Goal: Information Seeking & Learning: Learn about a topic

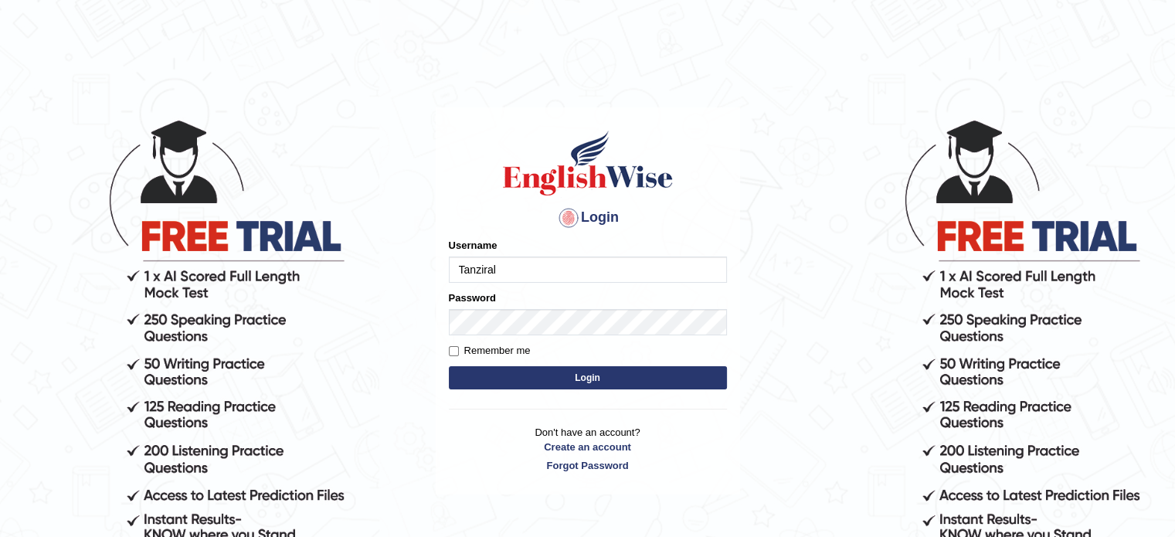
type input "Tanziral"
click at [454, 355] on input "Remember me" at bounding box center [454, 351] width 10 height 10
checkbox input "true"
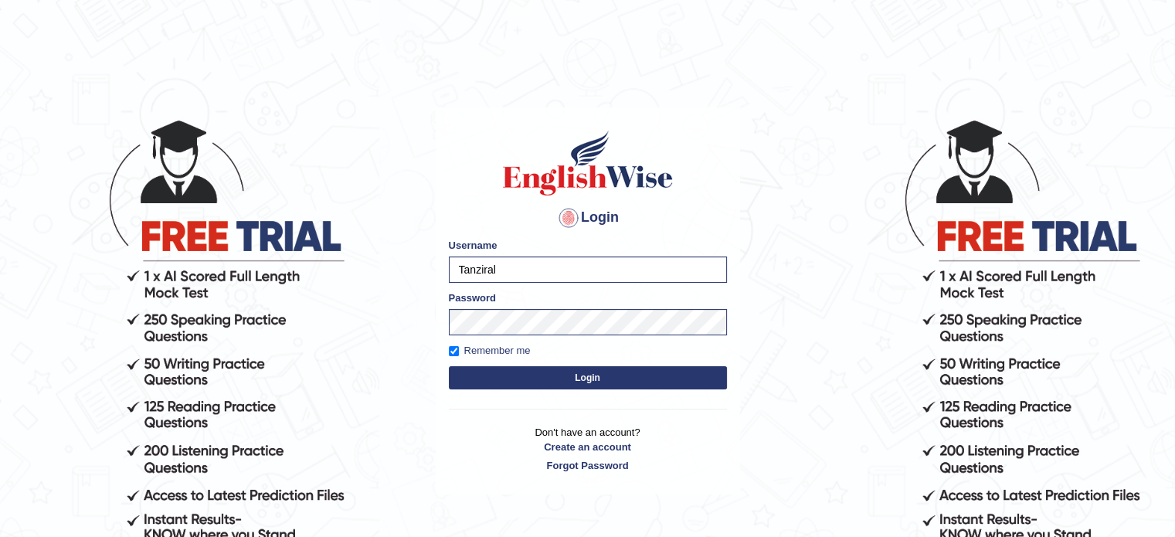
click at [547, 380] on button "Login" at bounding box center [588, 377] width 278 height 23
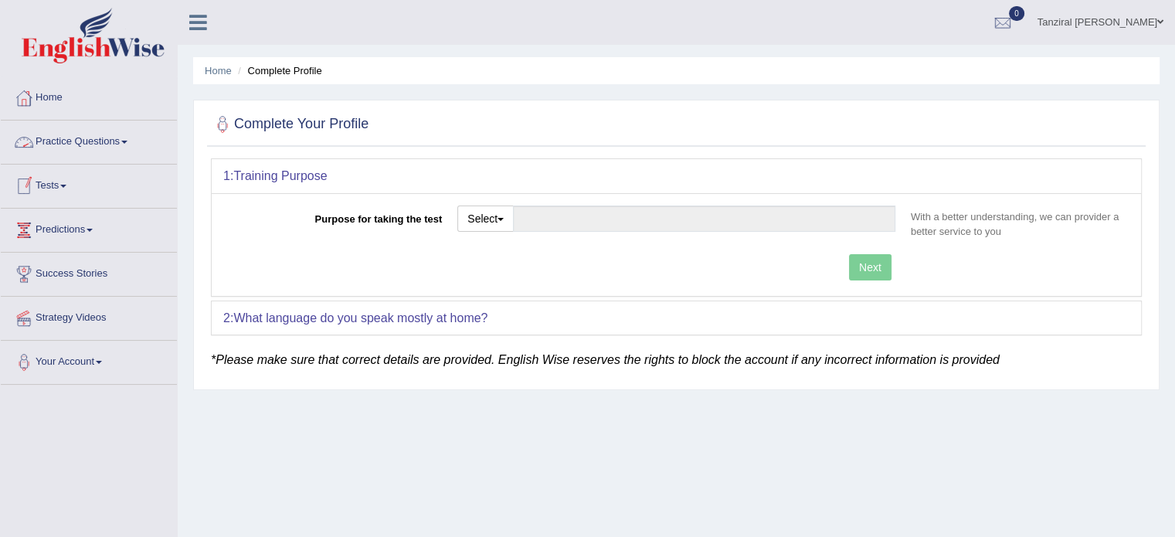
click at [113, 141] on link "Practice Questions" at bounding box center [89, 140] width 176 height 39
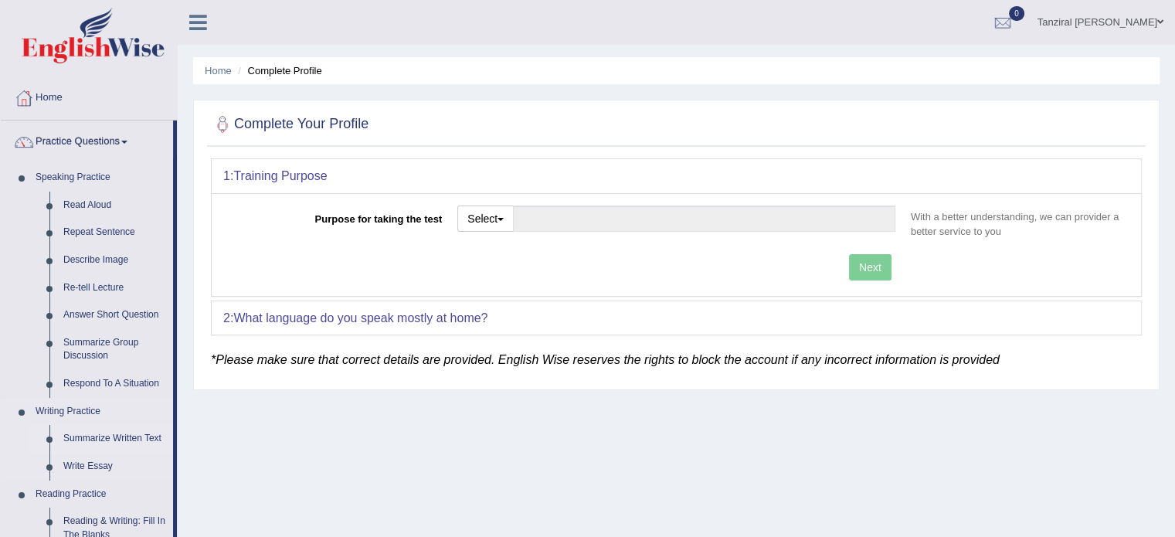
click at [128, 441] on link "Summarize Written Text" at bounding box center [114, 439] width 117 height 28
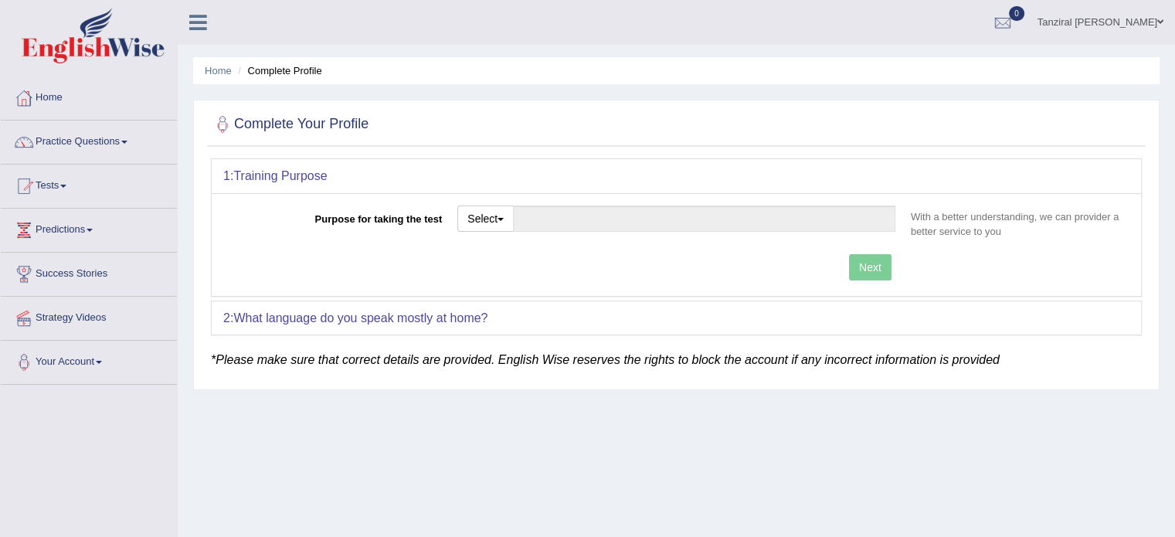
click at [127, 142] on span at bounding box center [124, 142] width 6 height 3
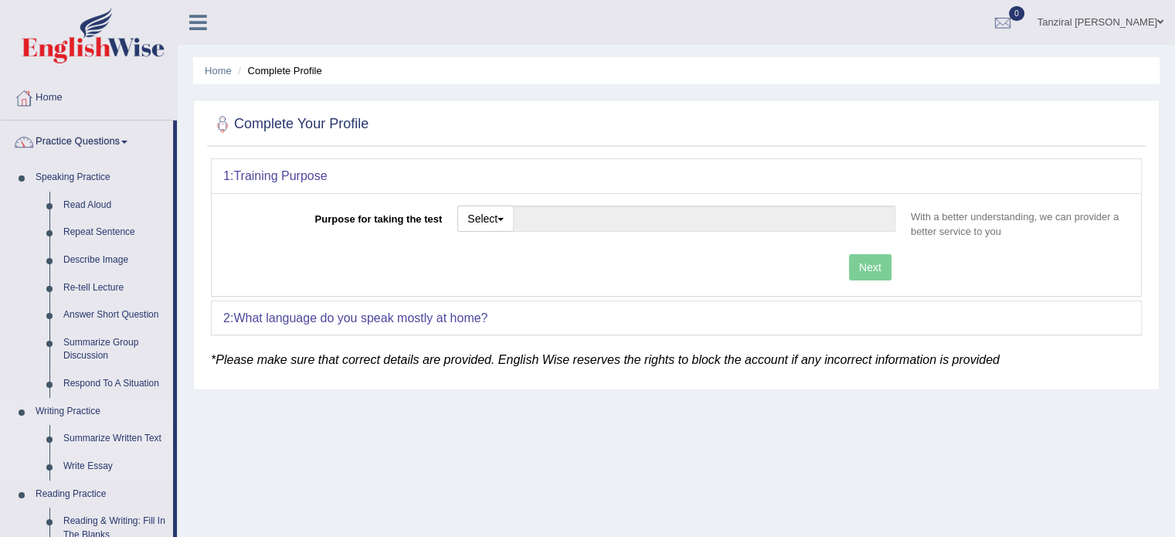
click at [123, 439] on link "Summarize Written Text" at bounding box center [114, 439] width 117 height 28
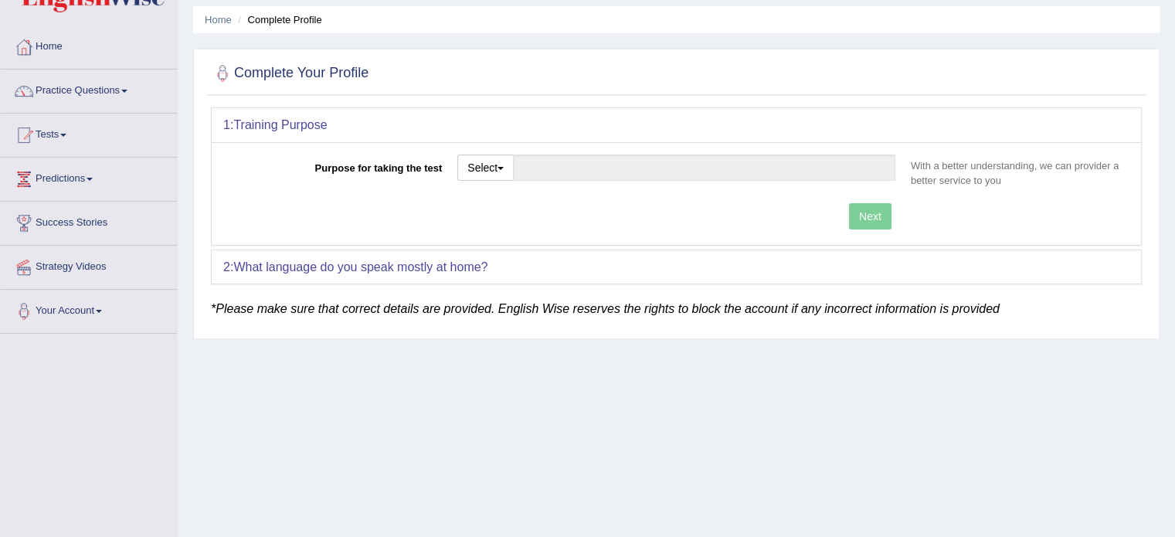
scroll to position [52, 0]
click at [507, 169] on button "Select" at bounding box center [485, 167] width 56 height 26
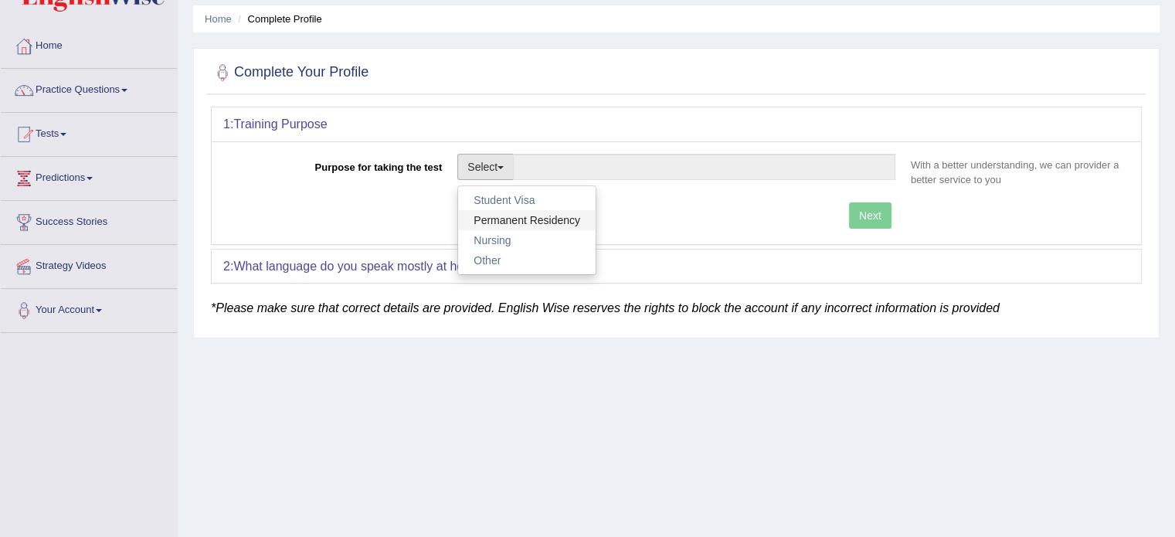
click at [516, 226] on link "Permanent Residency" at bounding box center [527, 220] width 138 height 20
type input "Permanent Residency"
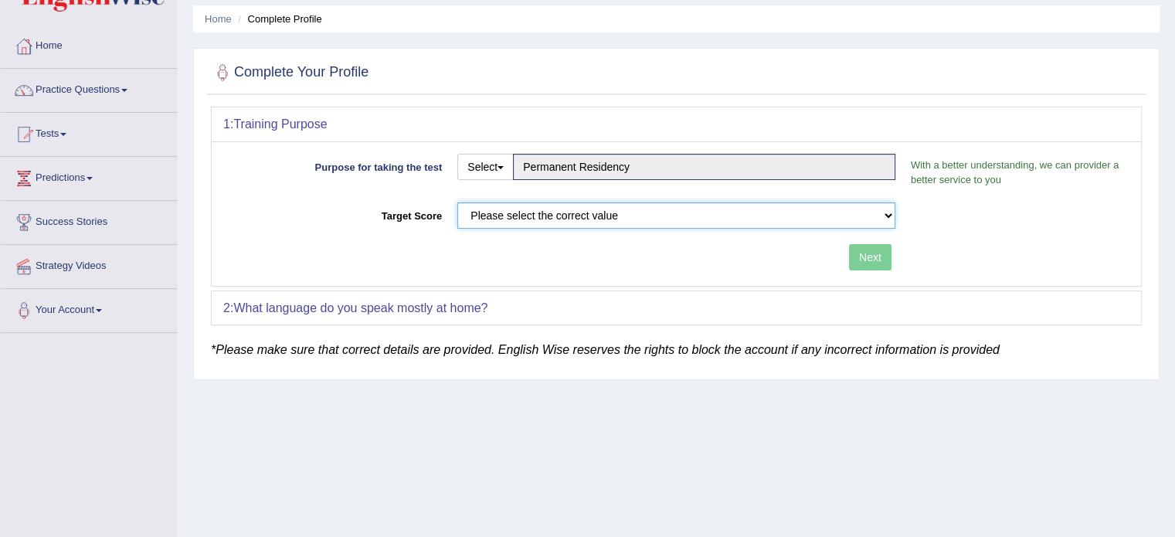
click at [584, 214] on select "Please select the correct value 50 (6 bands) 58 (6.5 bands) 65 (7 bands) 79 (8 …" at bounding box center [676, 215] width 438 height 26
select select "79"
click at [457, 202] on select "Please select the correct value 50 (6 bands) 58 (6.5 bands) 65 (7 bands) 79 (8 …" at bounding box center [676, 215] width 438 height 26
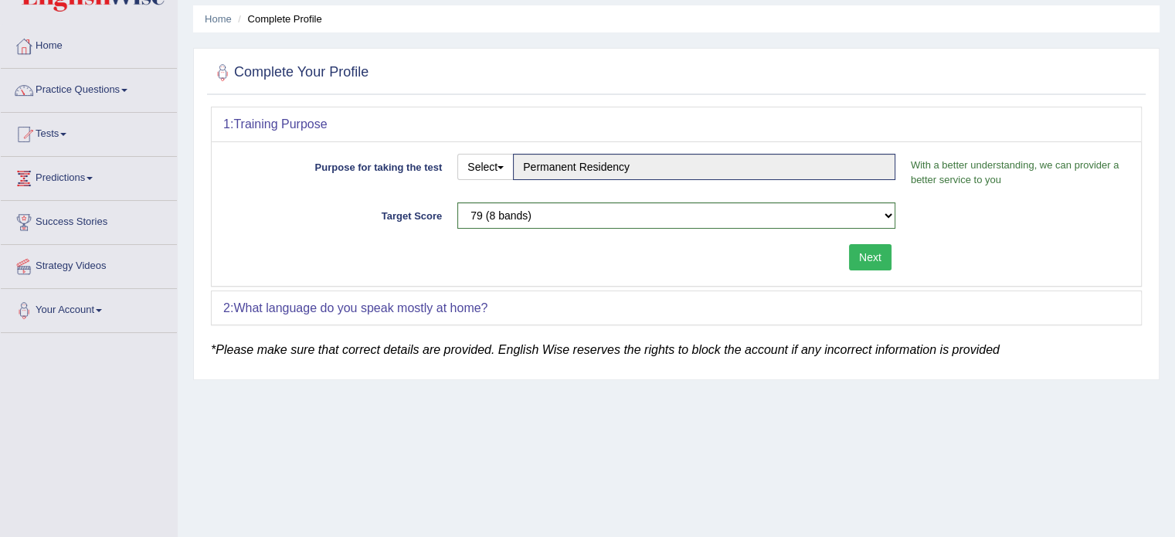
click at [869, 258] on button "Next" at bounding box center [870, 257] width 43 height 26
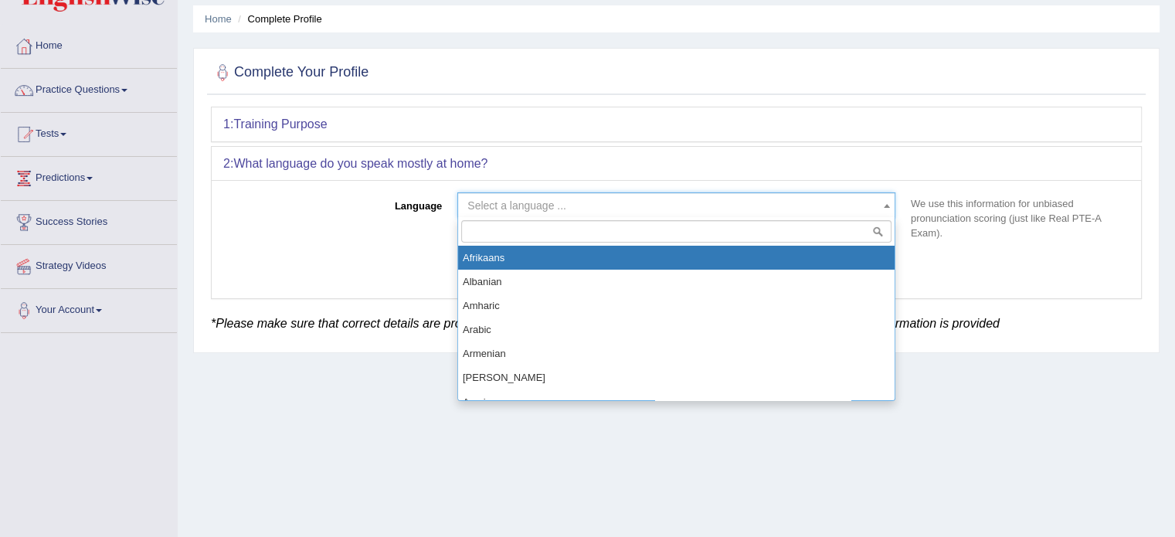
click at [774, 211] on span "Select a language ..." at bounding box center [672, 205] width 409 height 15
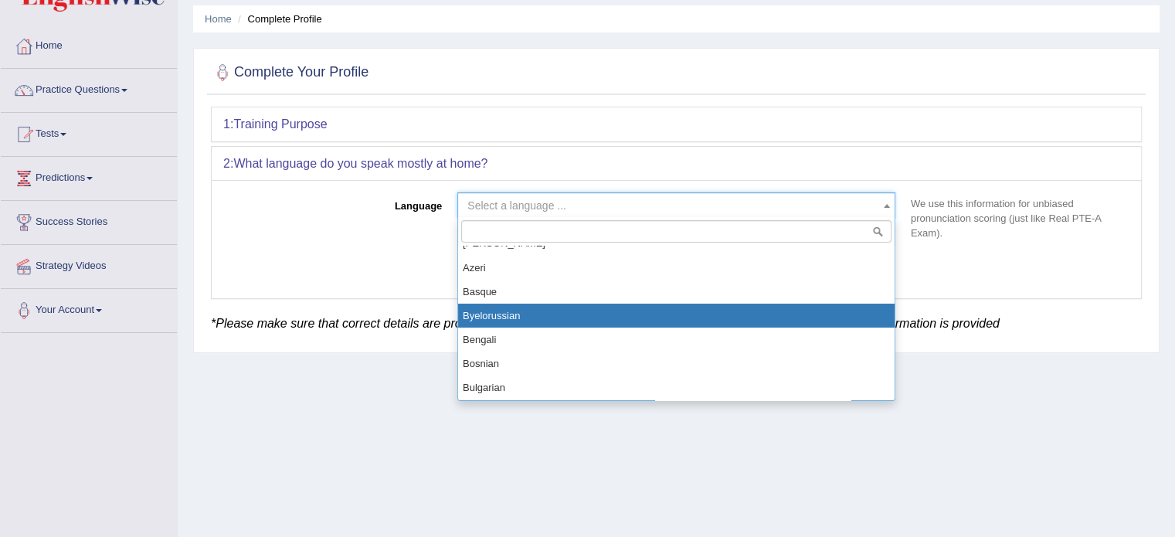
scroll to position [153, 0]
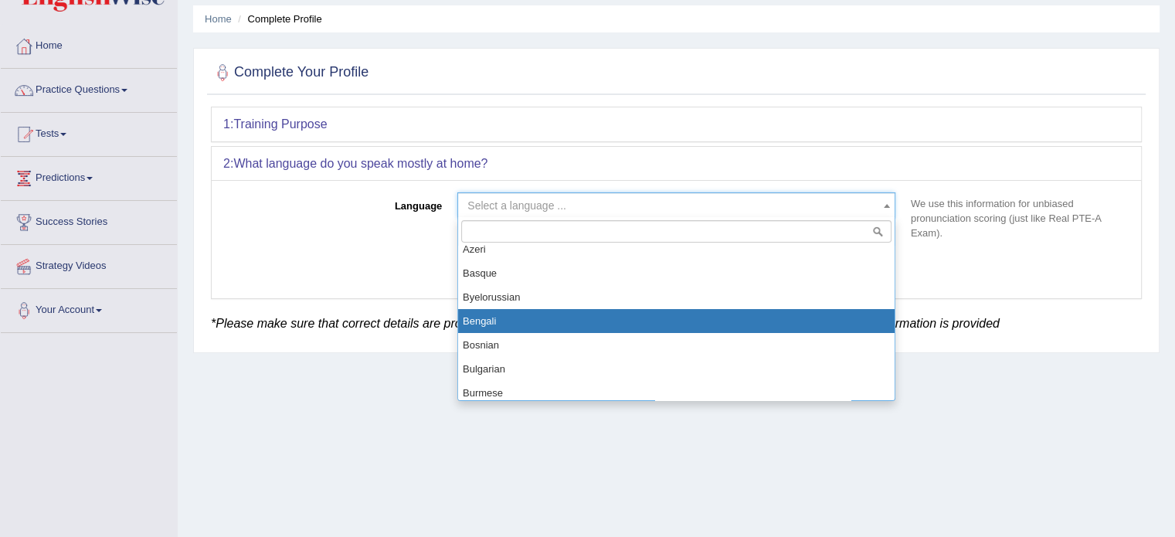
select select "Bengali"
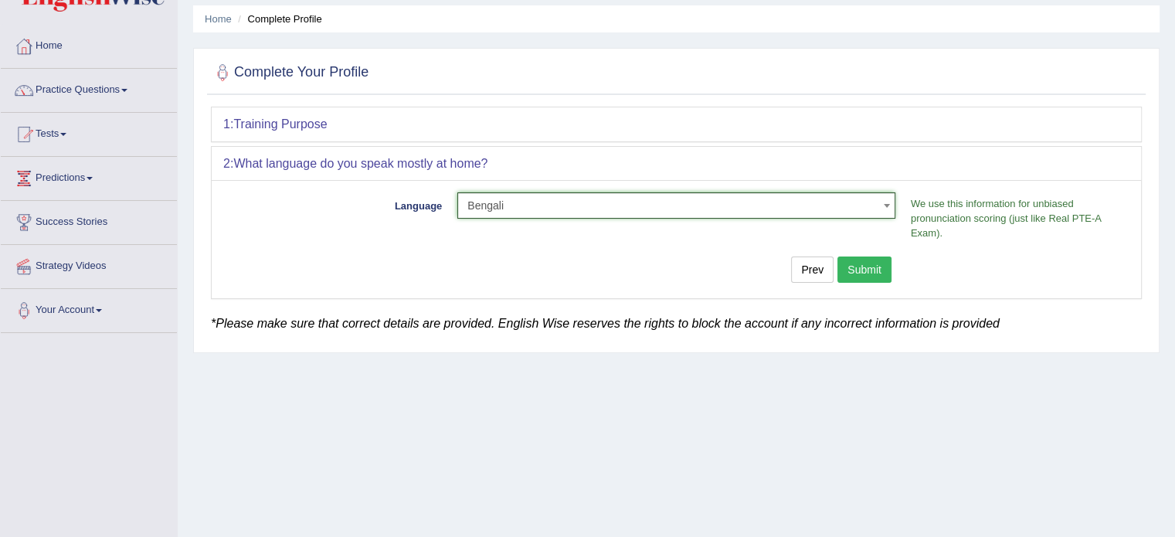
click at [878, 262] on button "Submit" at bounding box center [865, 270] width 54 height 26
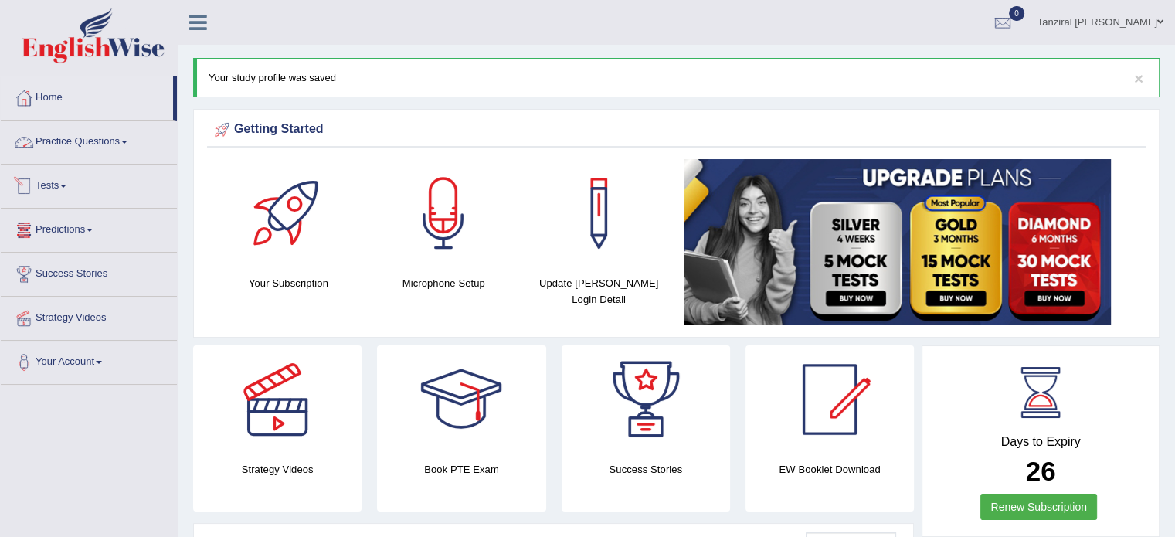
click at [78, 146] on link "Practice Questions" at bounding box center [89, 140] width 176 height 39
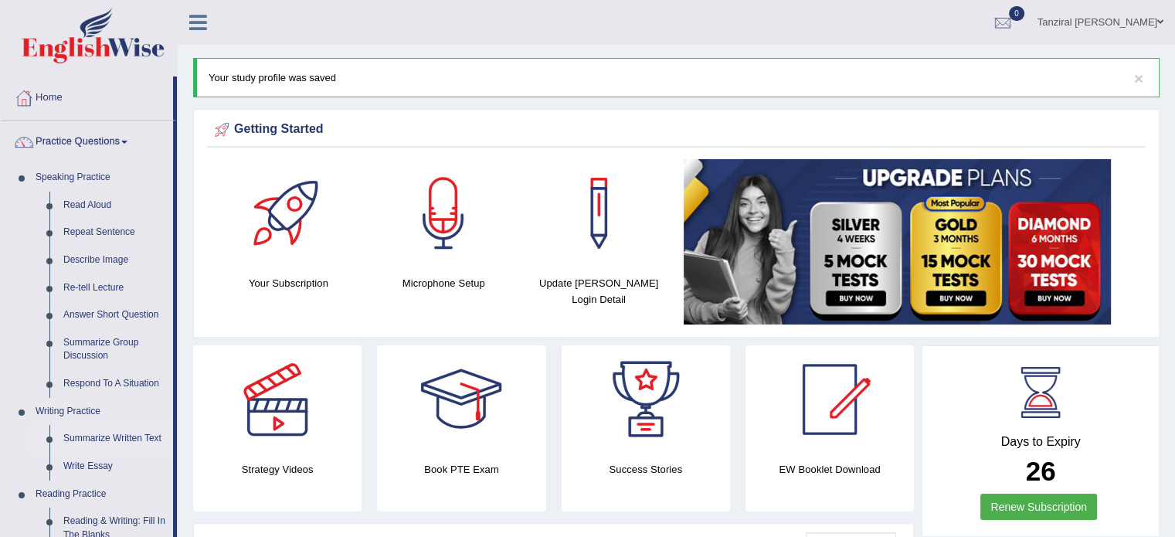
click at [113, 437] on link "Summarize Written Text" at bounding box center [114, 439] width 117 height 28
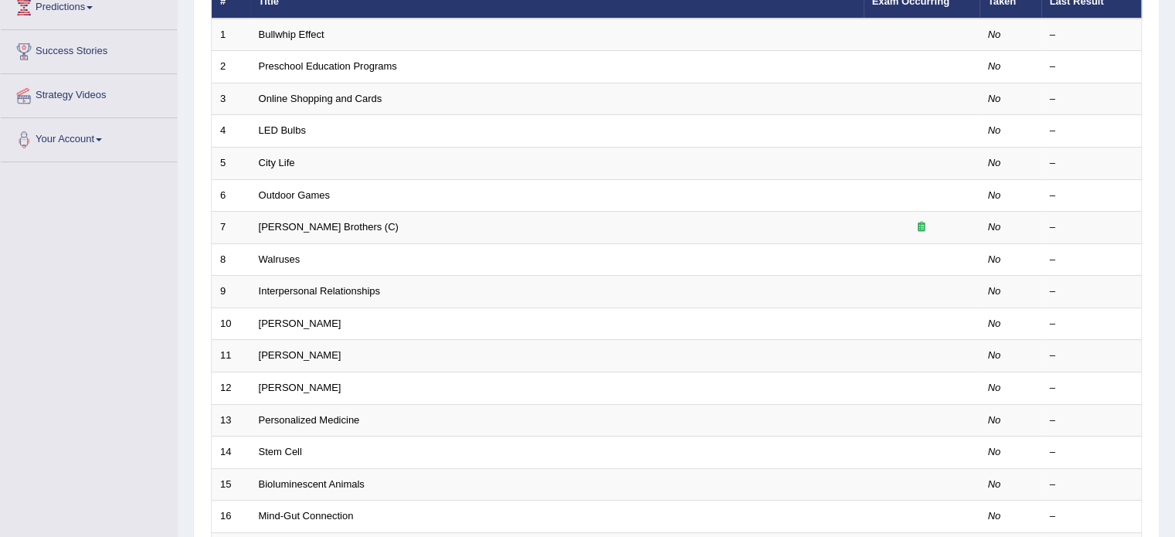
scroll to position [225, 0]
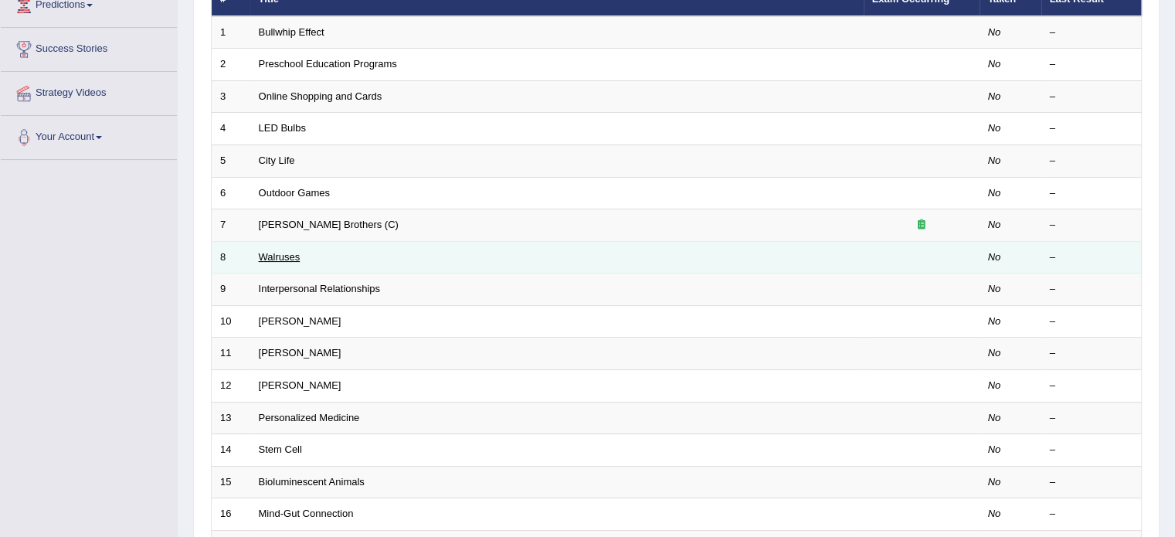
click at [282, 257] on link "Walruses" at bounding box center [280, 257] width 42 height 12
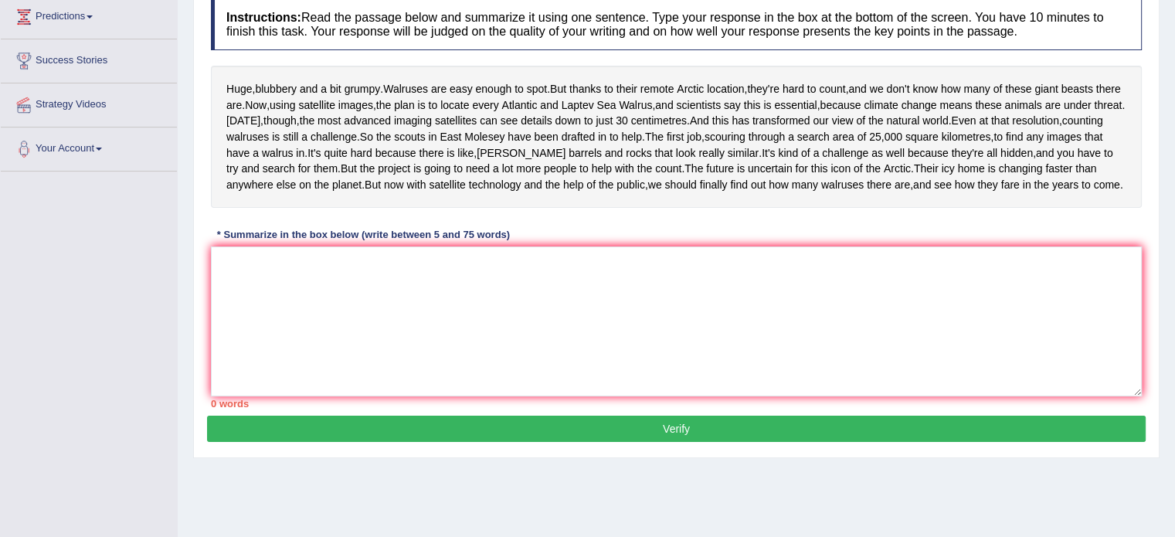
scroll to position [210, 0]
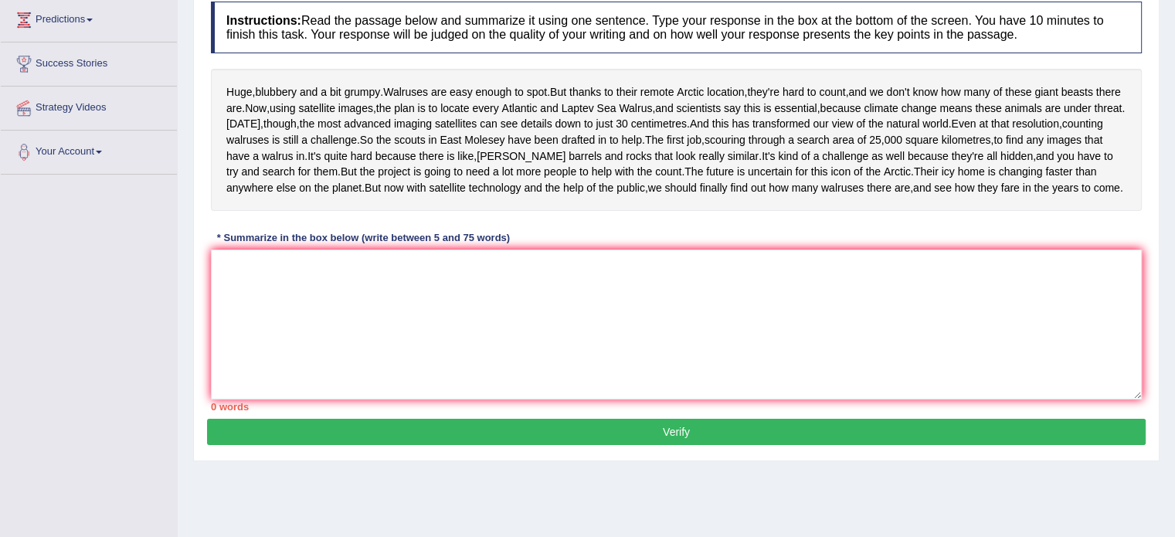
drag, startPoint x: 311, startPoint y: 125, endPoint x: 461, endPoint y: 156, distance: 153.1
click at [504, 127] on div "Huge , blubbery and a bit grumpy . Walruses are easy enough to spot . But thank…" at bounding box center [676, 140] width 931 height 142
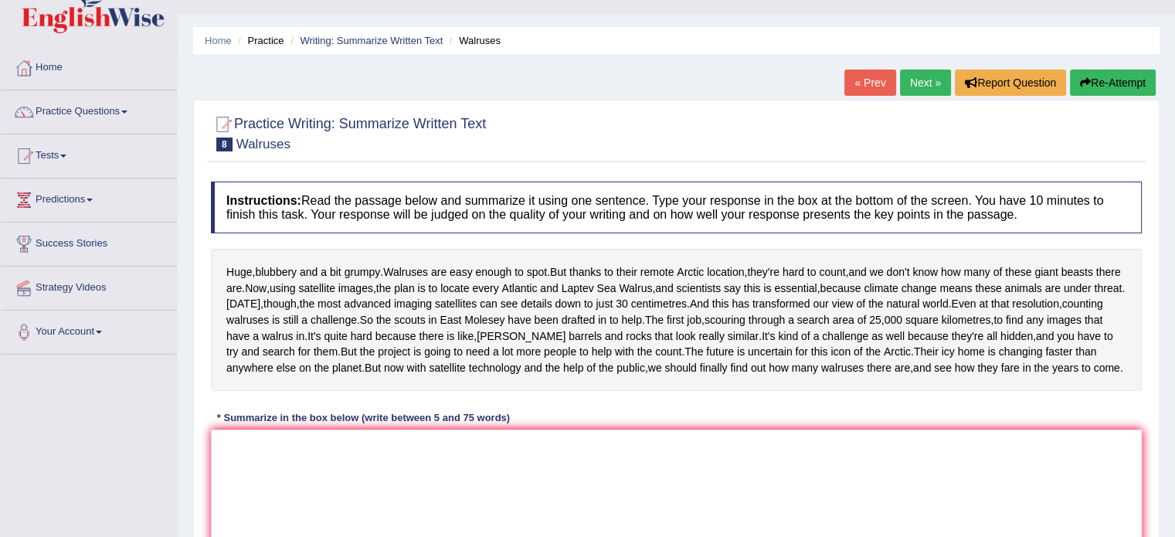
scroll to position [29, 0]
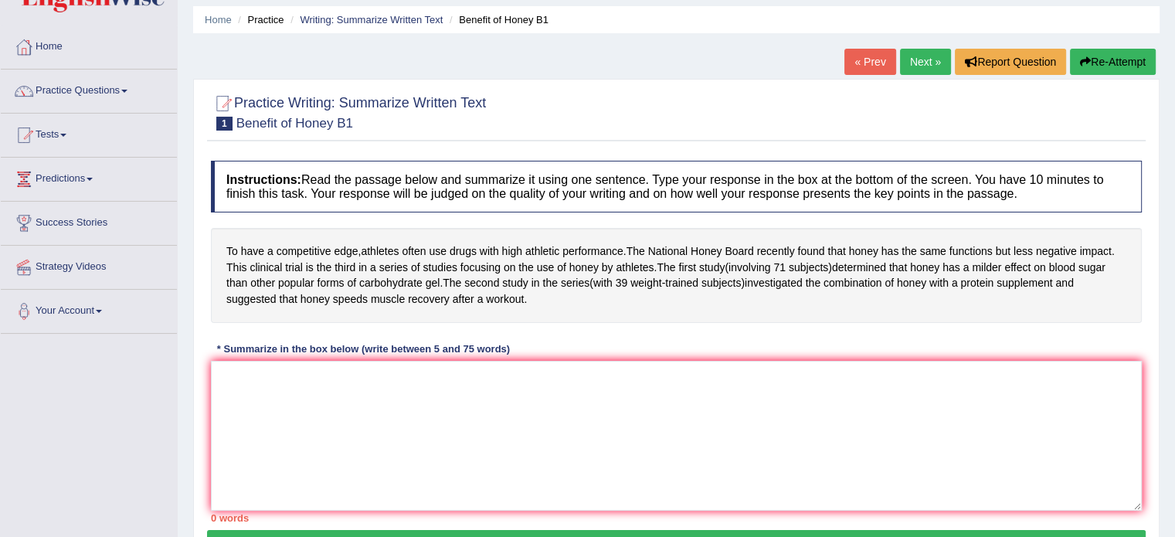
scroll to position [107, 0]
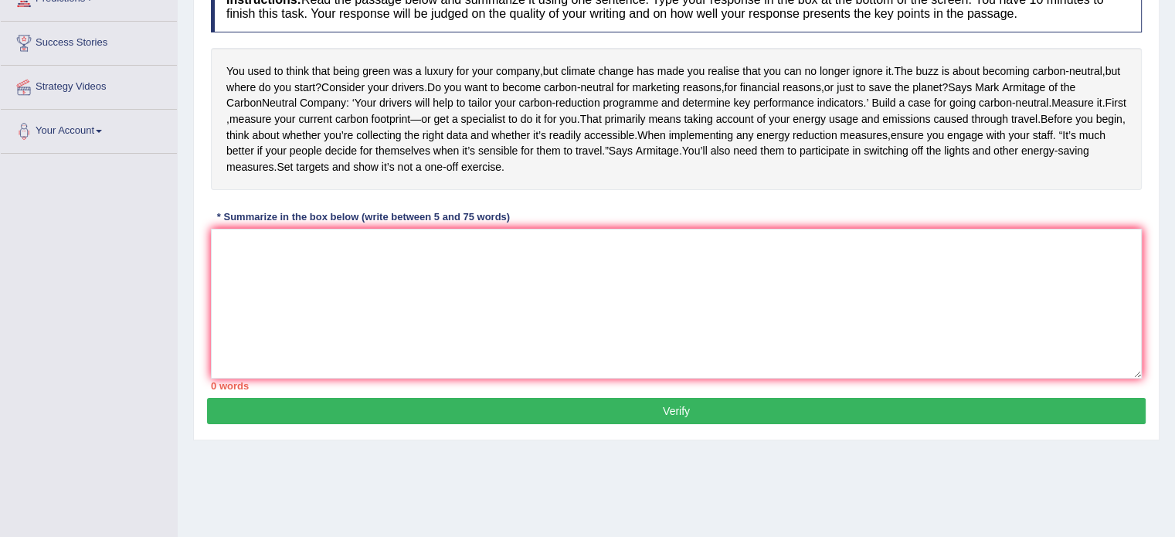
scroll to position [247, 0]
